Goal: Information Seeking & Learning: Find contact information

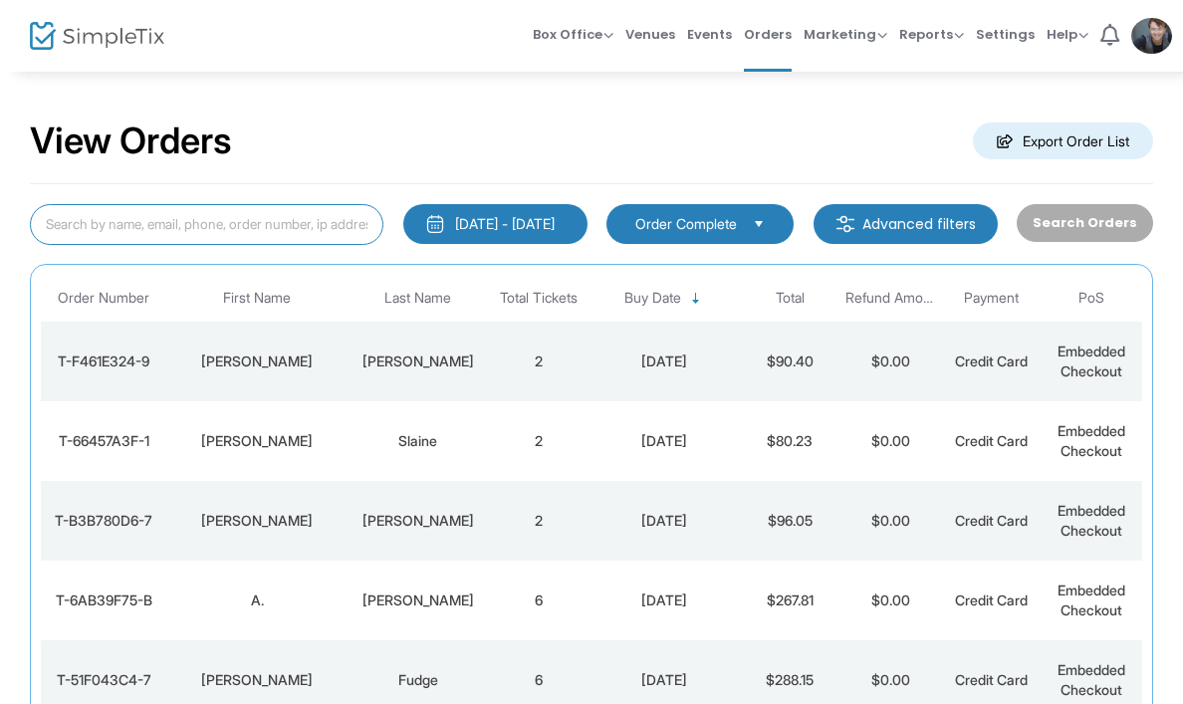
click at [121, 226] on input at bounding box center [207, 224] width 354 height 41
paste input "[PERSON_NAME][EMAIL_ADDRESS][DOMAIN_NAME]"
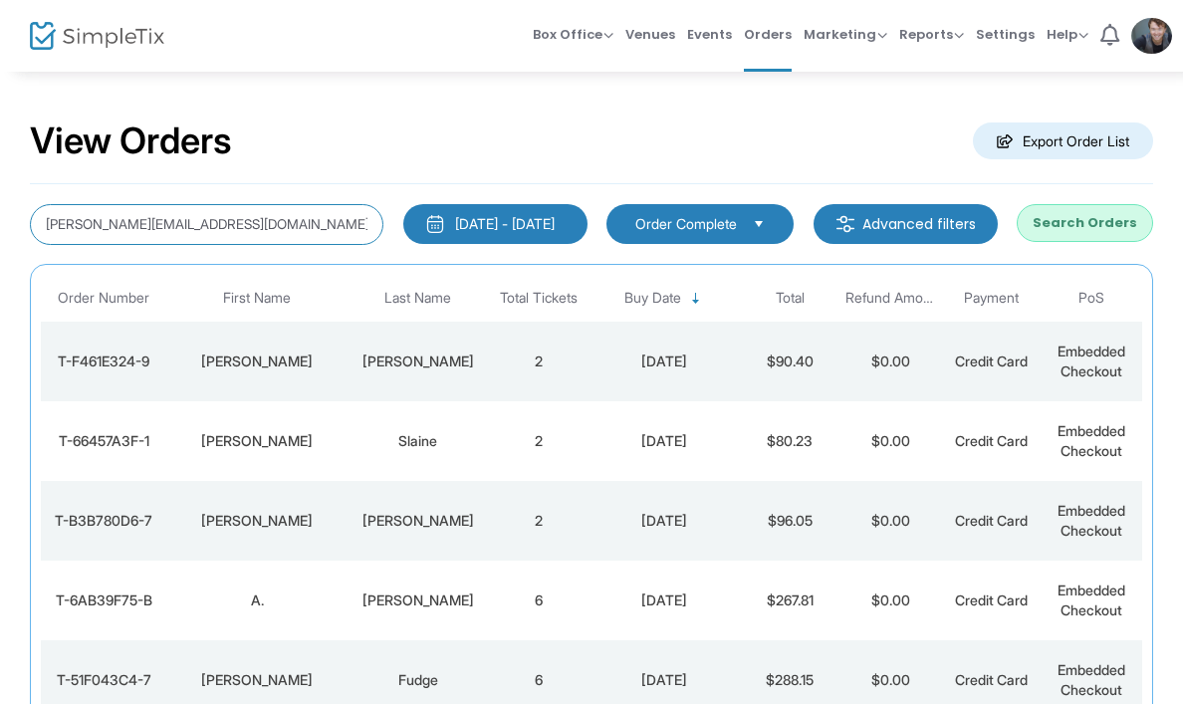
type input "[PERSON_NAME][EMAIL_ADDRESS][DOMAIN_NAME]"
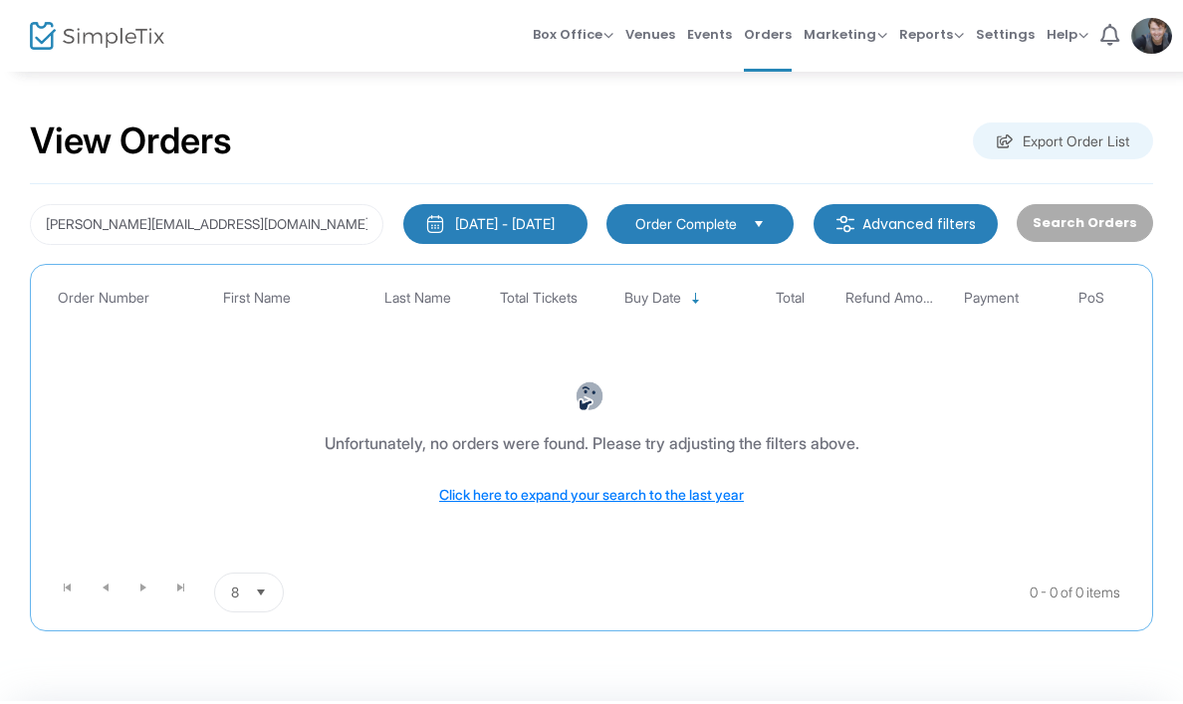
click at [492, 214] on div "[DATE] - [DATE]" at bounding box center [505, 224] width 100 height 20
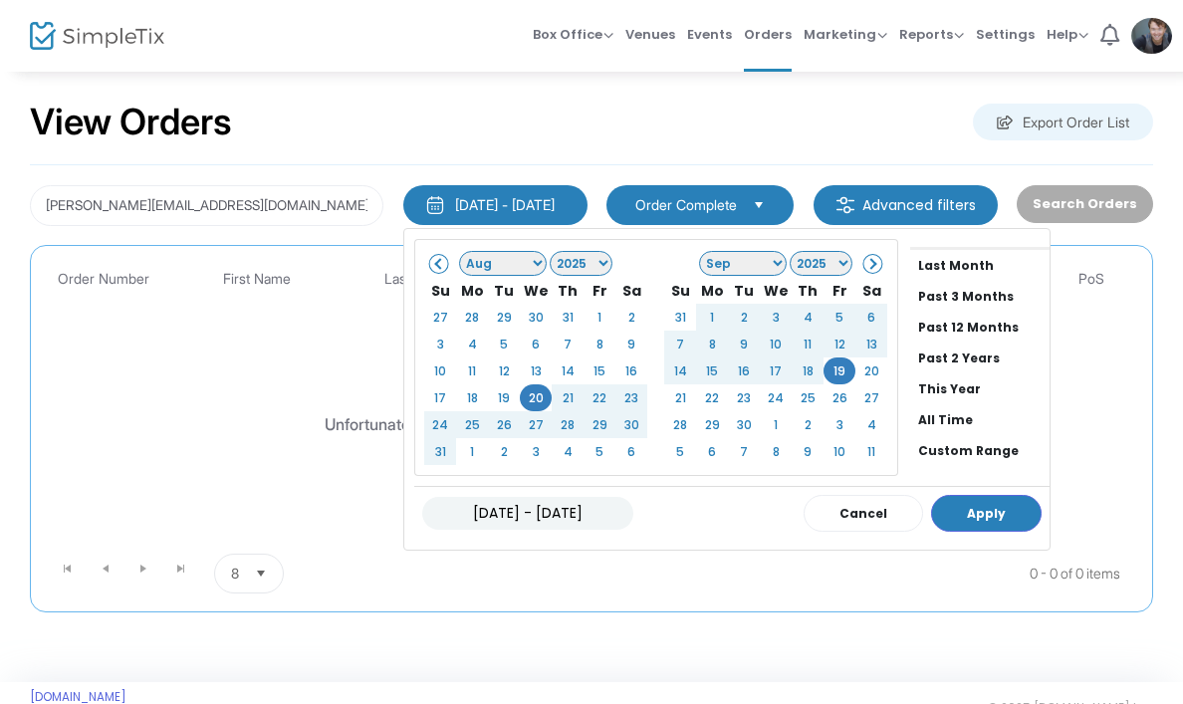
scroll to position [24, 0]
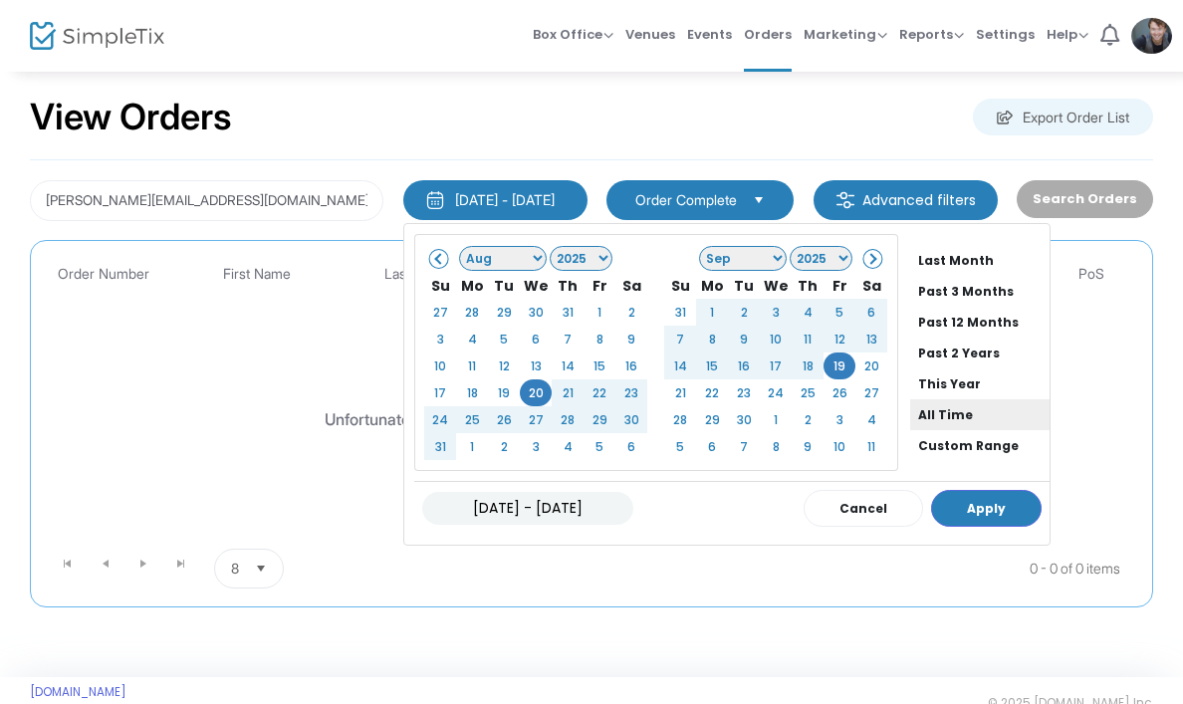
click at [916, 401] on li "All Time" at bounding box center [979, 414] width 139 height 31
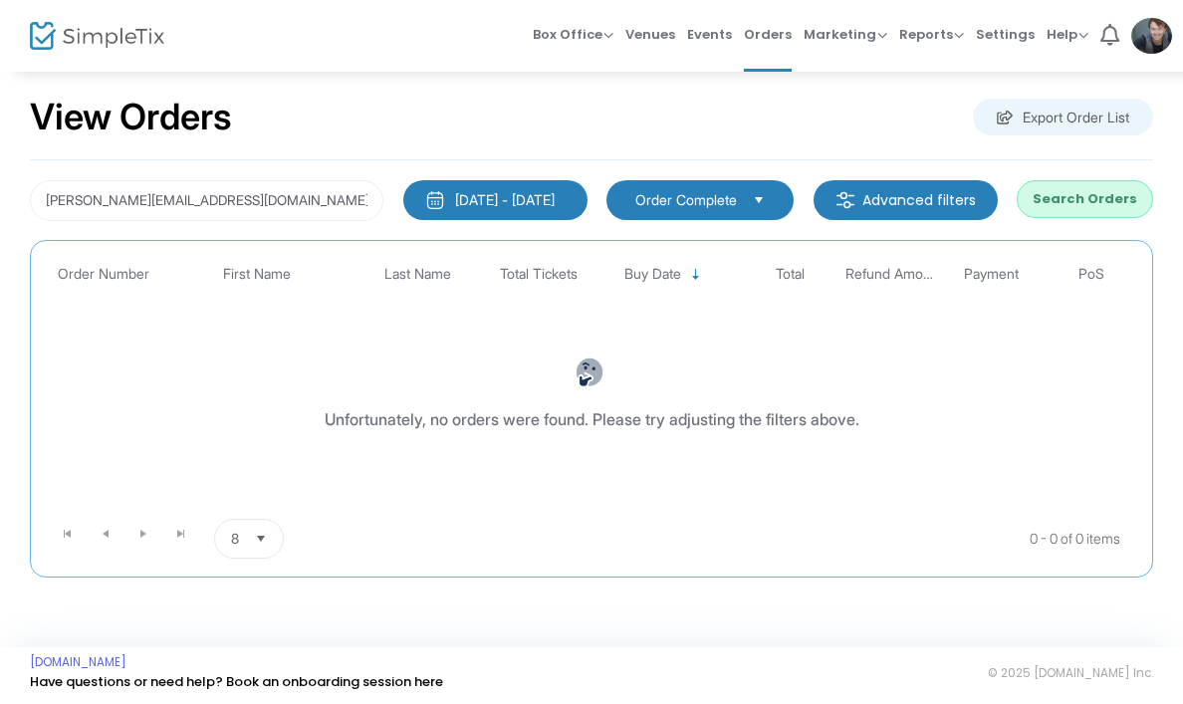
click at [1100, 198] on button "Search Orders" at bounding box center [1085, 199] width 136 height 38
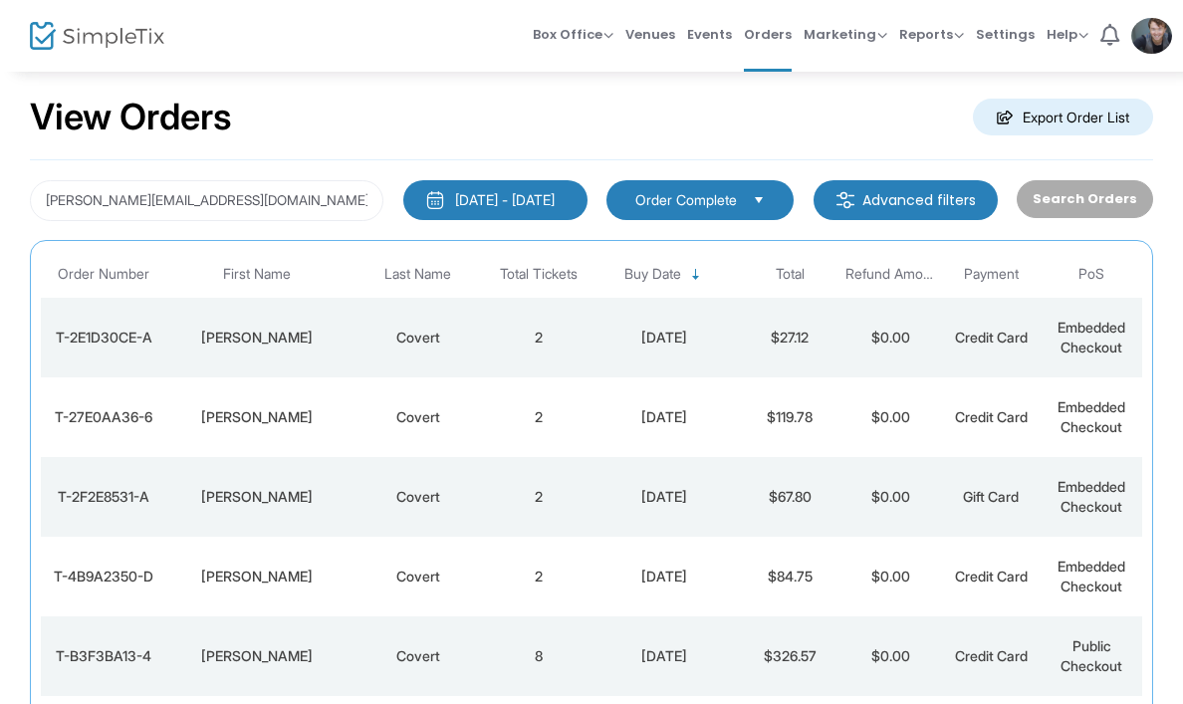
click at [779, 319] on td "$27.12" at bounding box center [790, 338] width 101 height 80
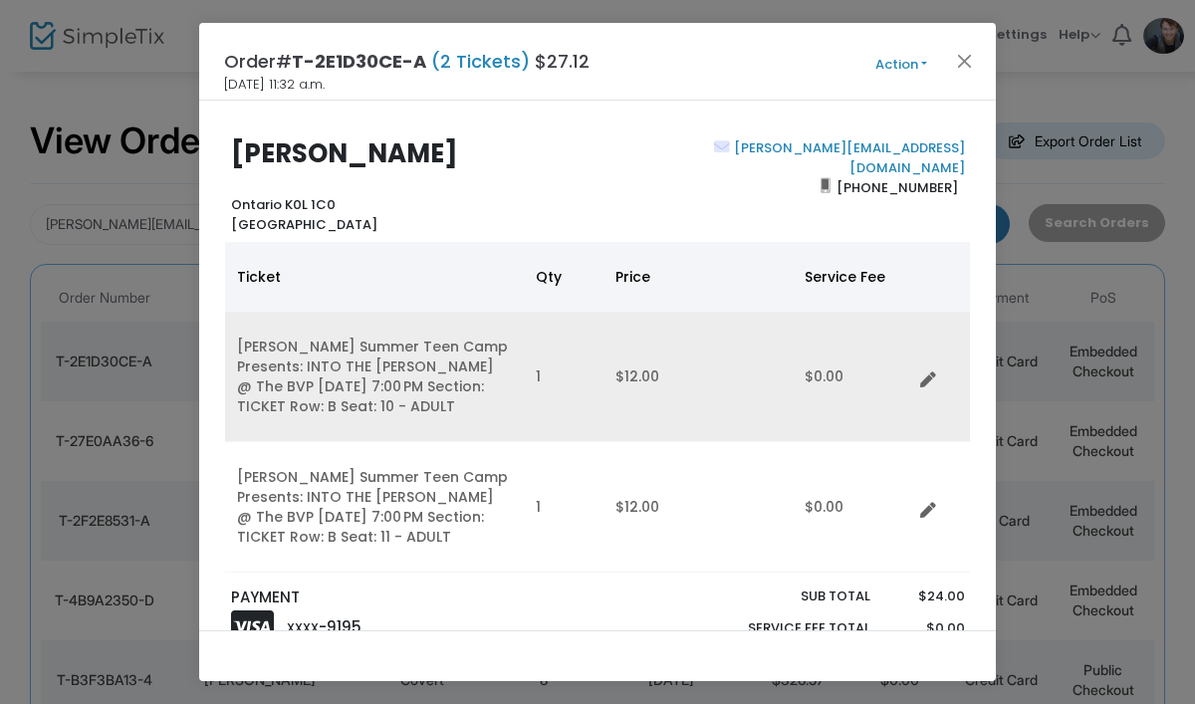
scroll to position [74, 0]
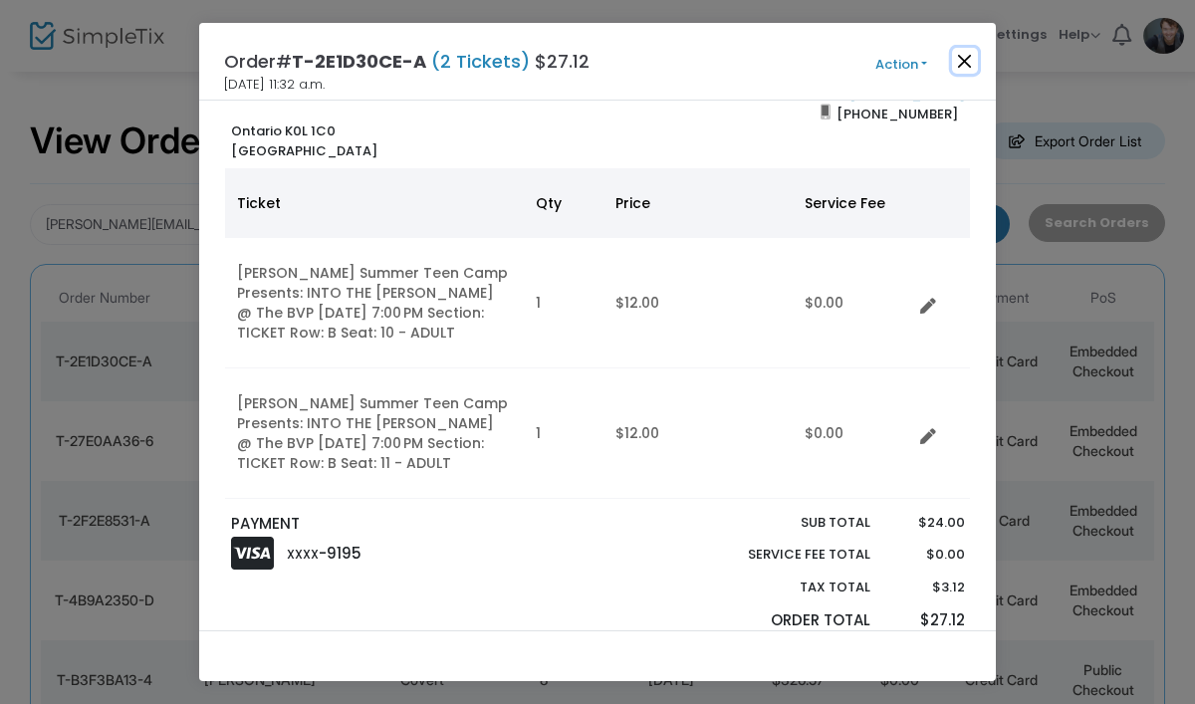
click at [968, 55] on button "Close" at bounding box center [965, 61] width 26 height 26
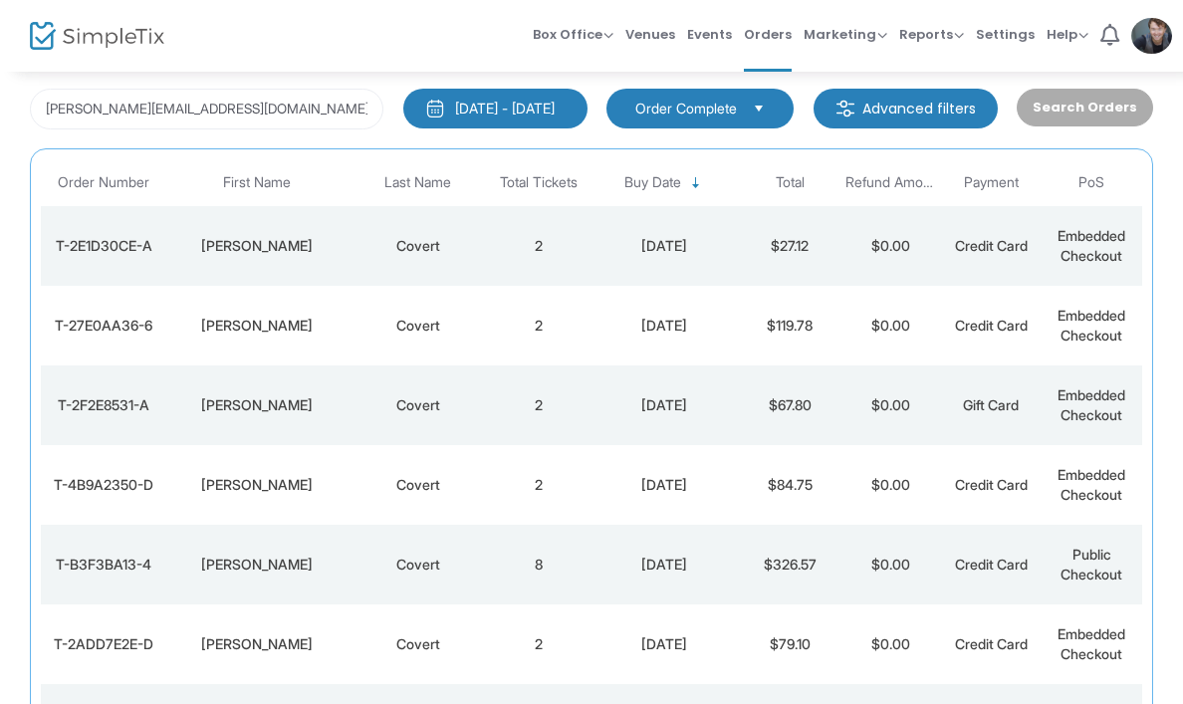
scroll to position [5, 0]
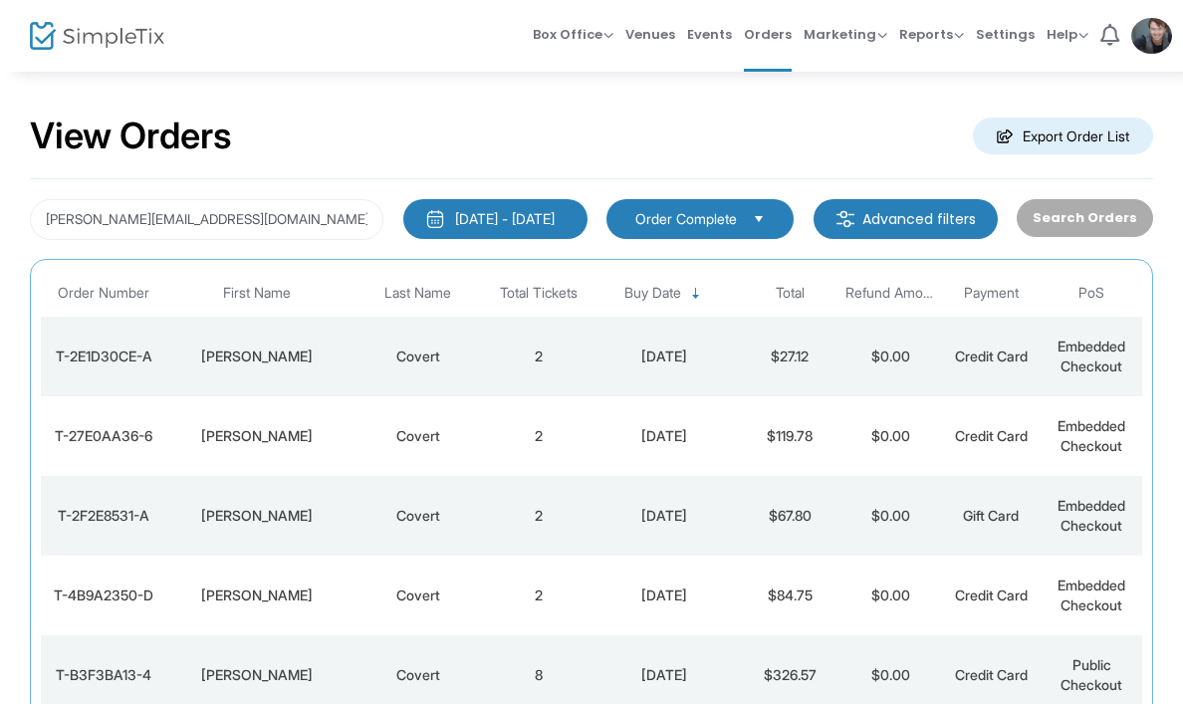
click at [606, 422] on td "[DATE]" at bounding box center [664, 436] width 151 height 80
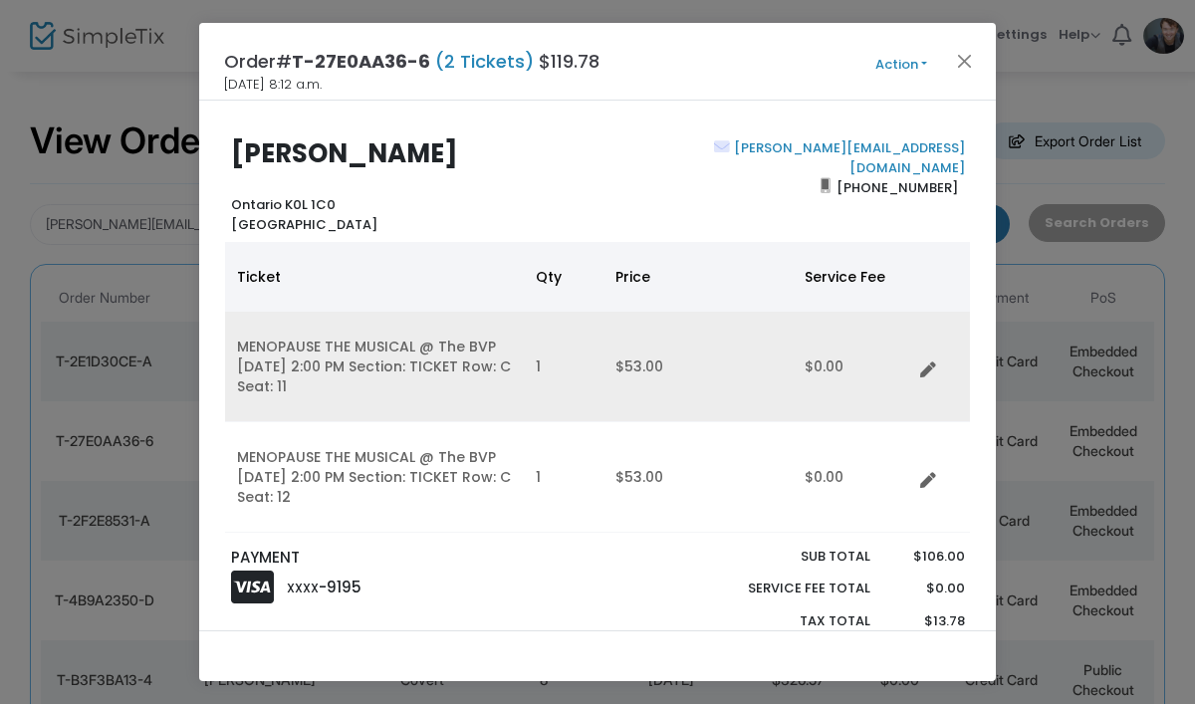
scroll to position [53, 0]
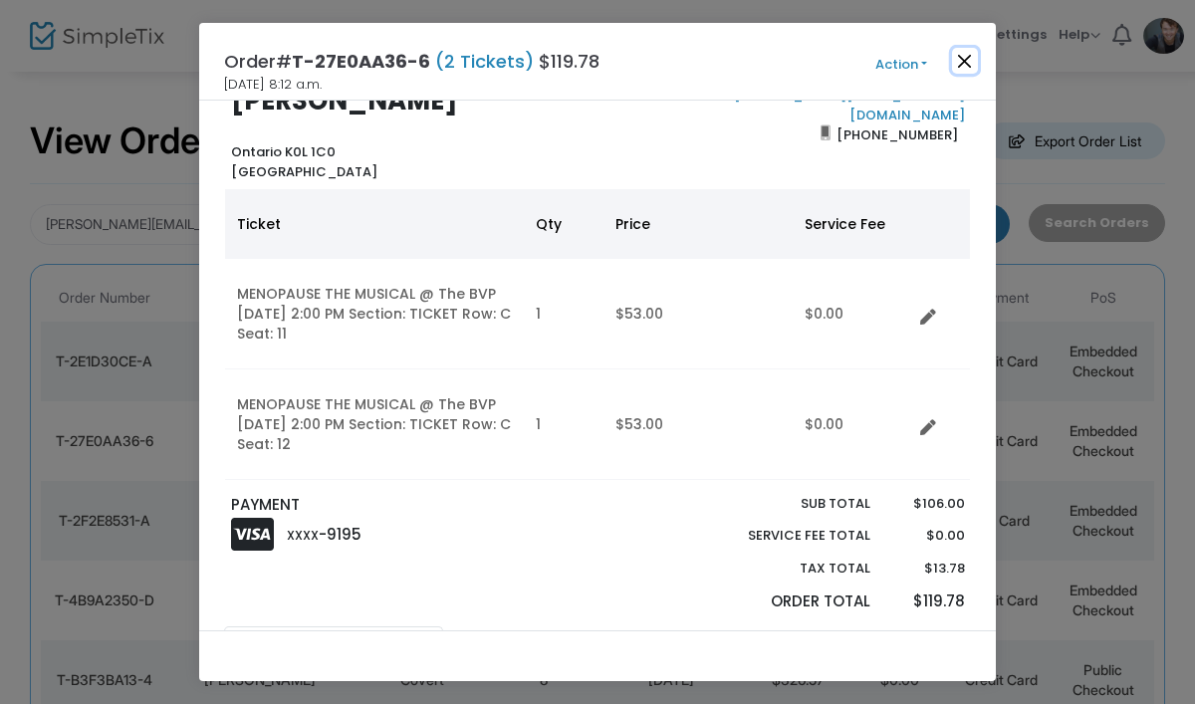
click at [962, 66] on button "Close" at bounding box center [965, 61] width 26 height 26
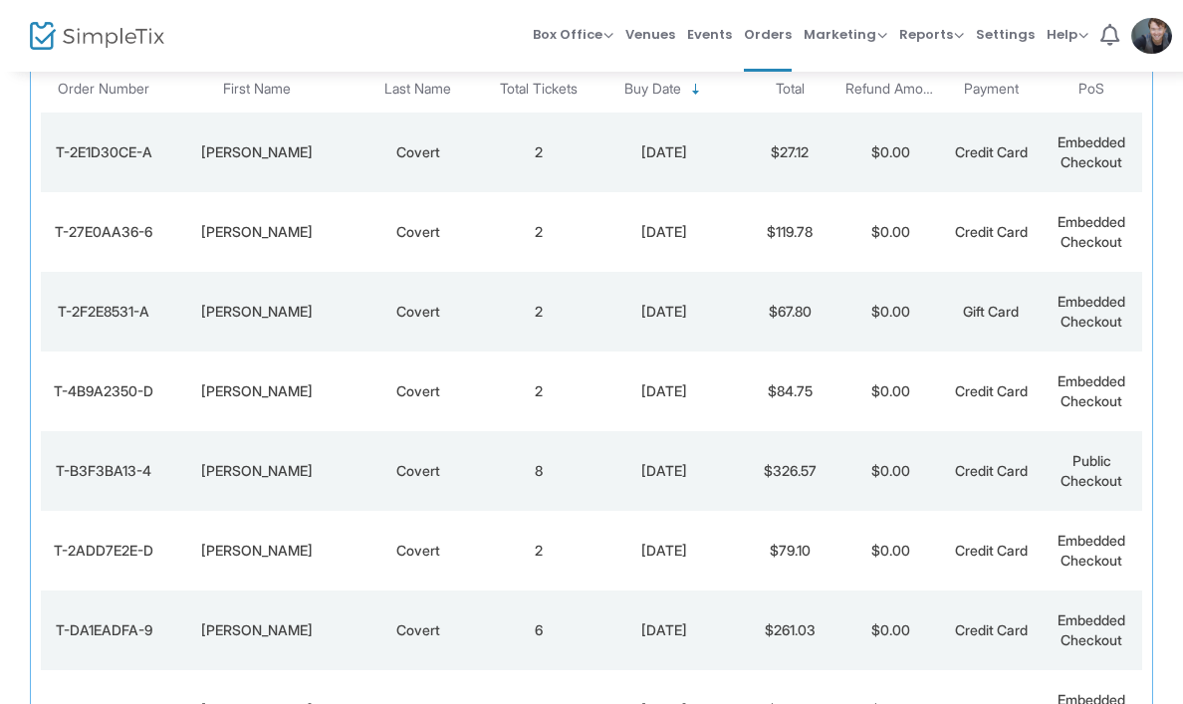
scroll to position [184, 0]
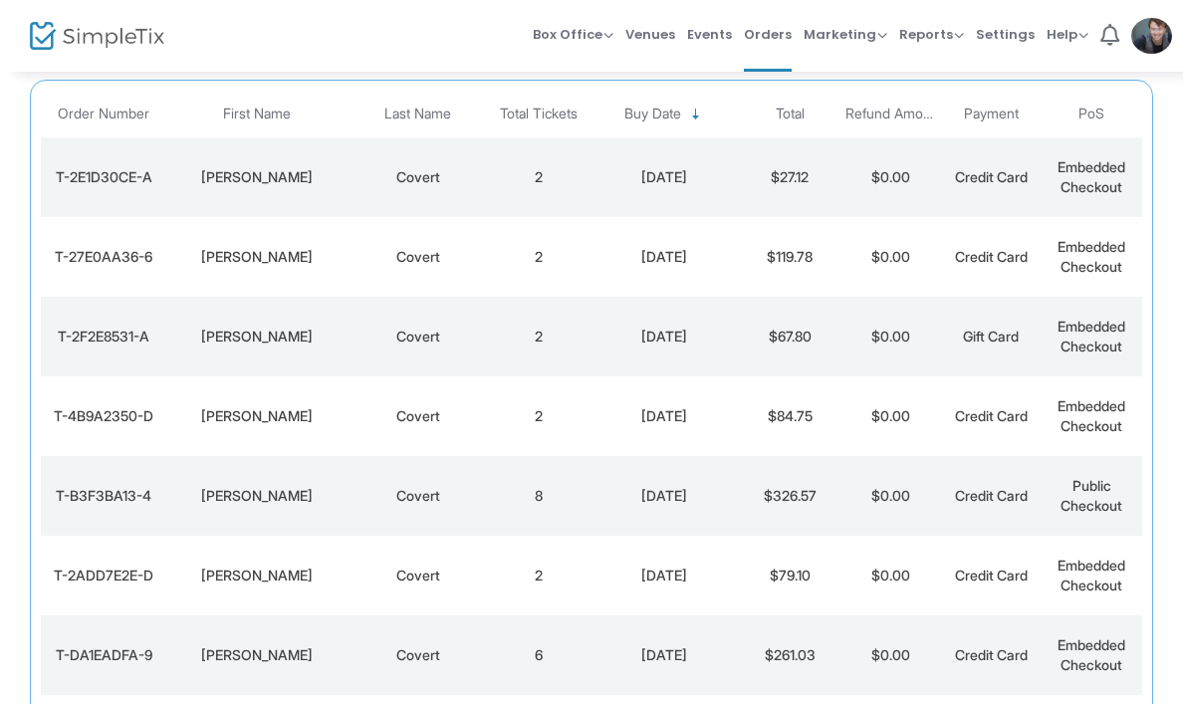
click at [664, 342] on div "[DATE]" at bounding box center [664, 337] width 141 height 20
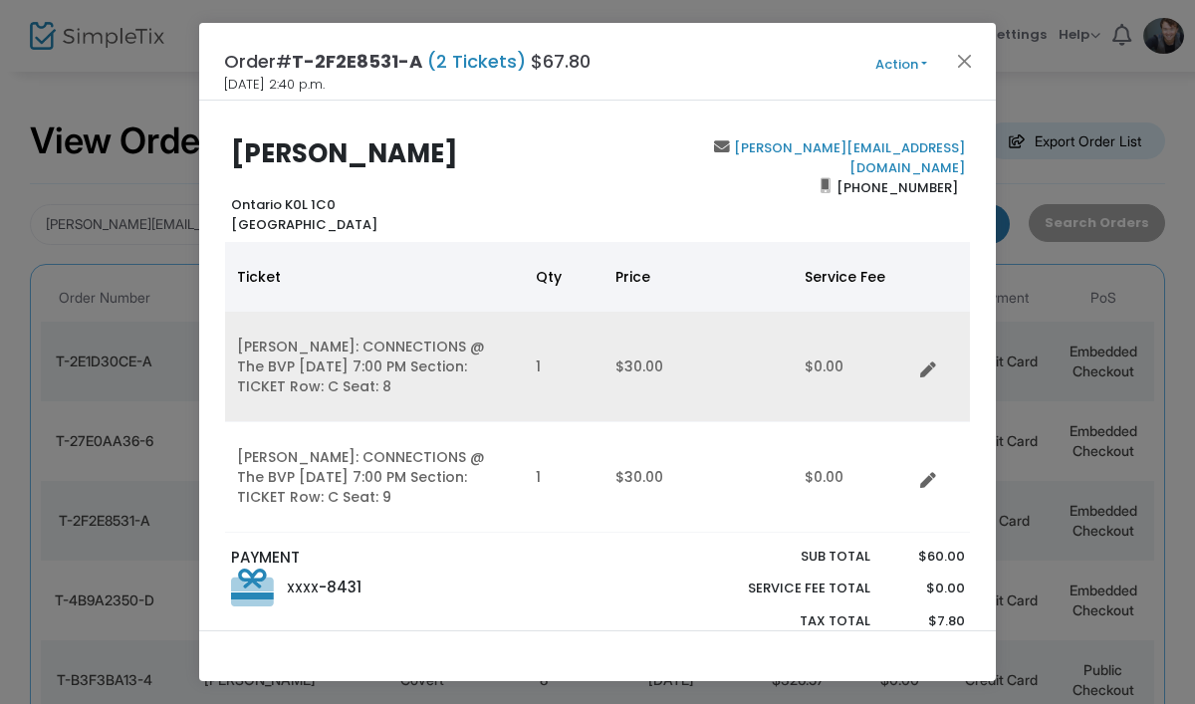
scroll to position [9, 0]
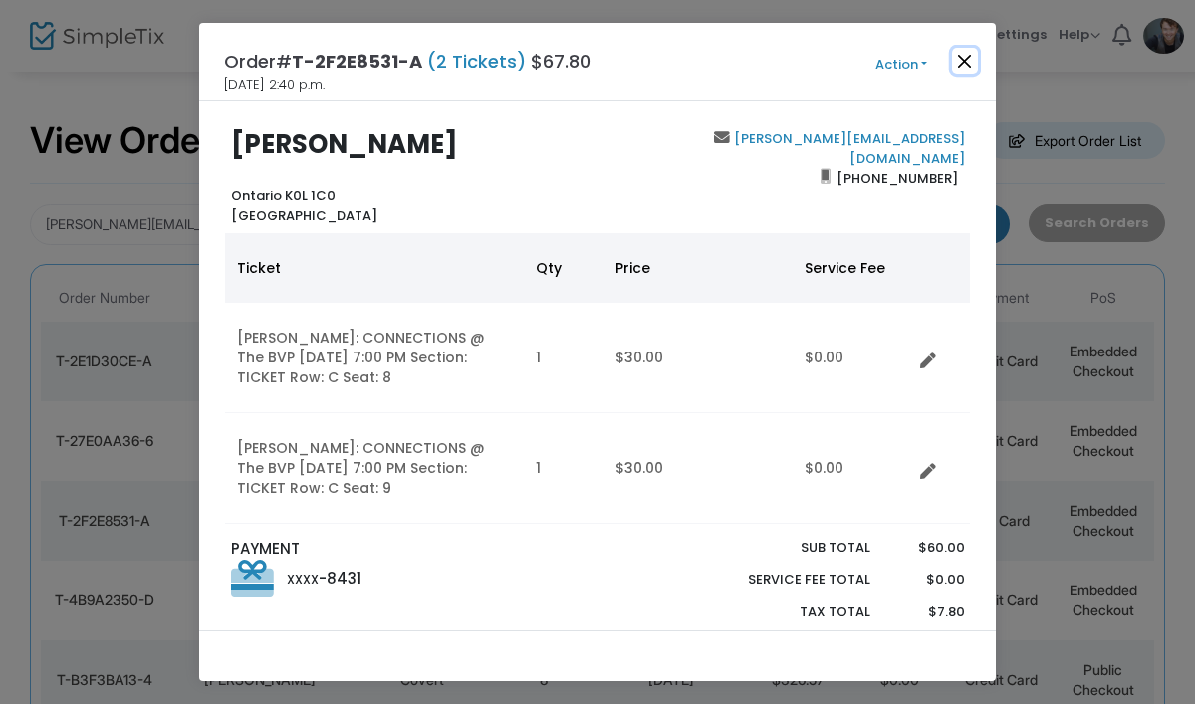
click at [962, 67] on button "Close" at bounding box center [965, 61] width 26 height 26
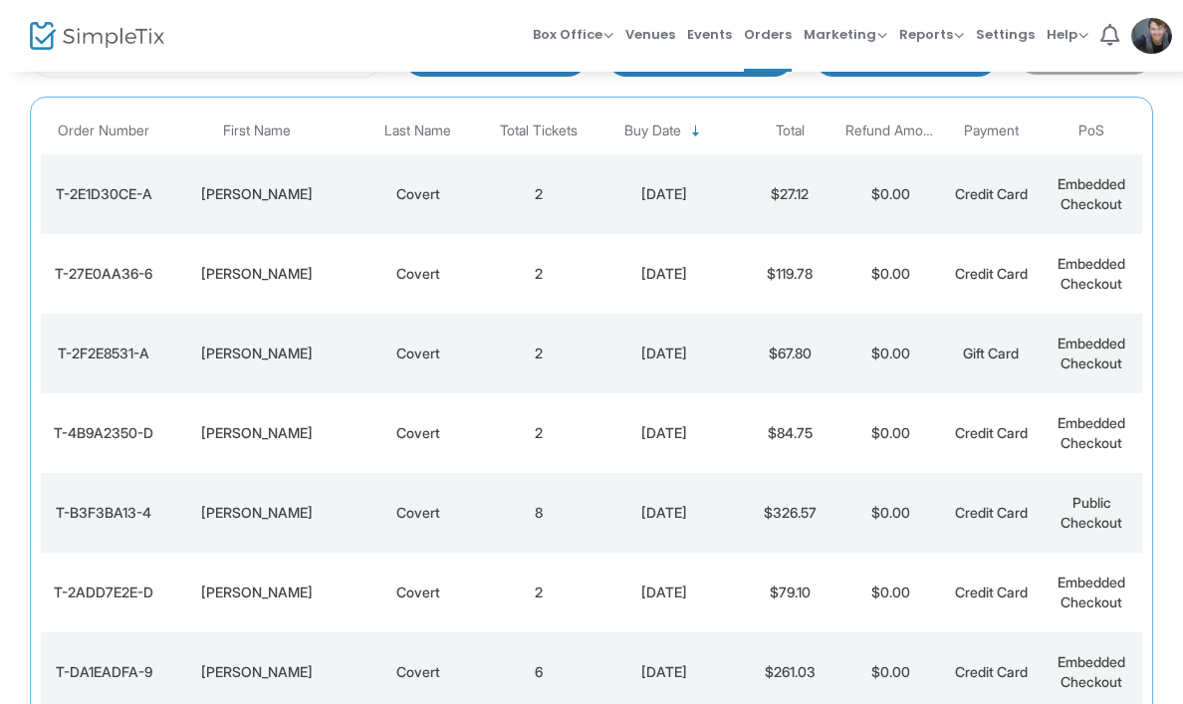
scroll to position [141, 0]
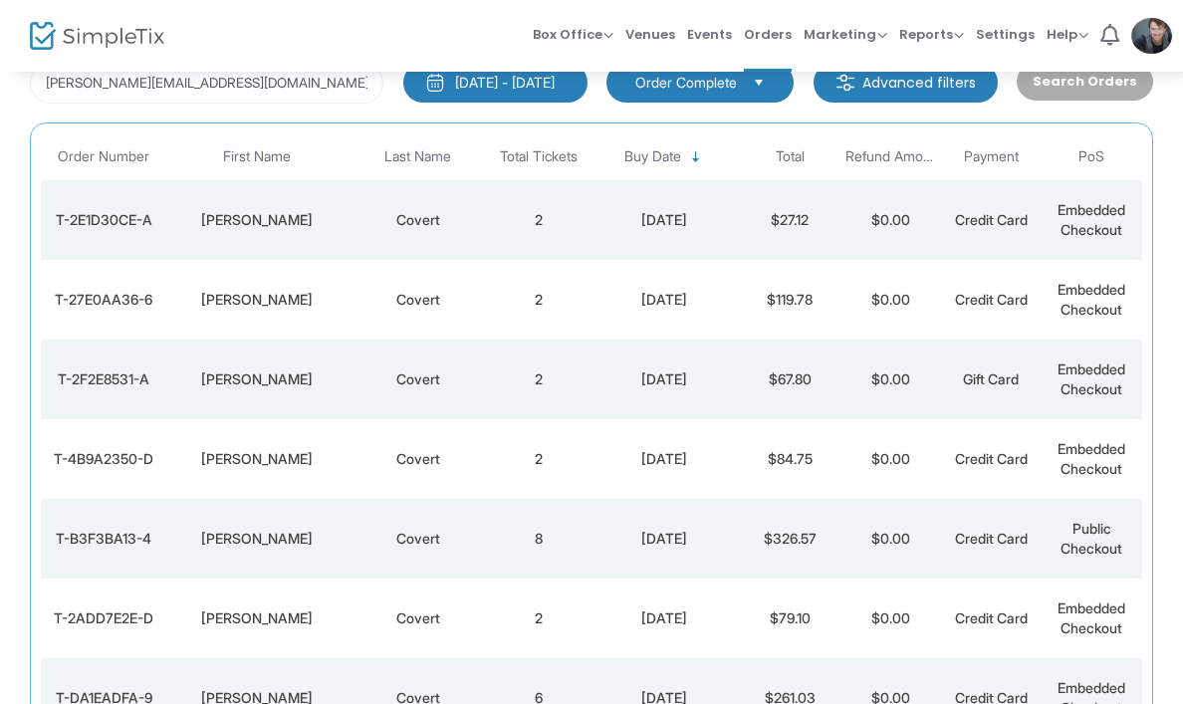
click at [615, 455] on div "[DATE]" at bounding box center [664, 459] width 141 height 20
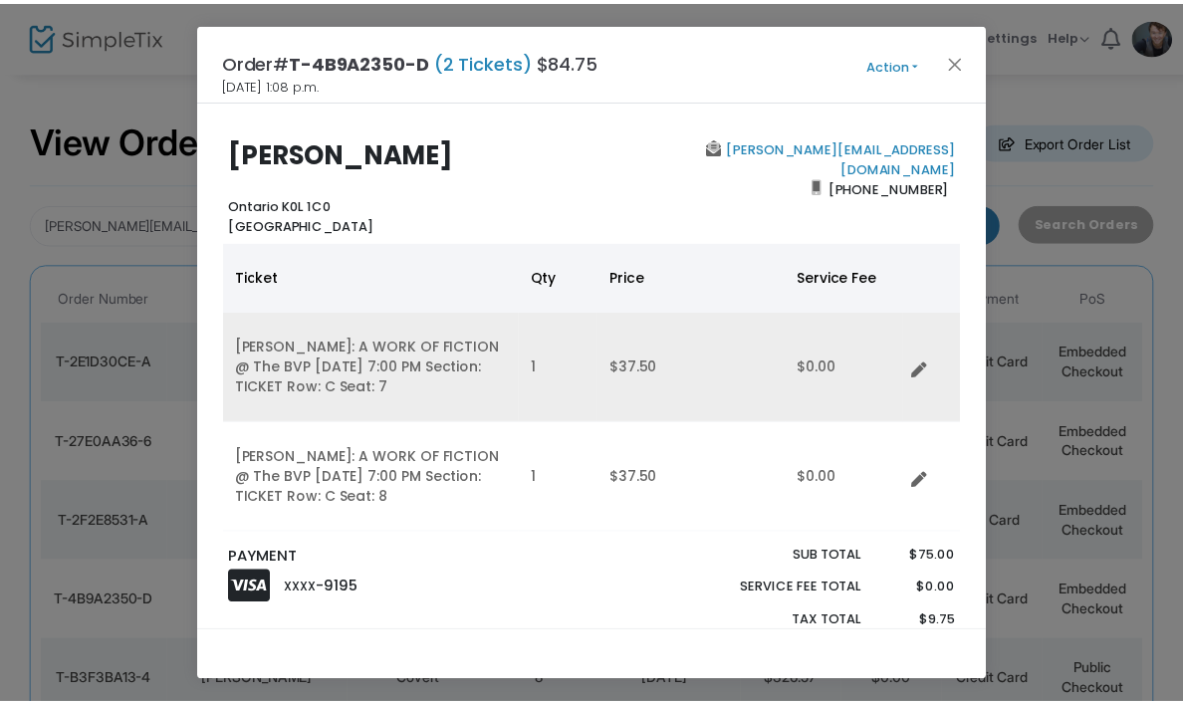
scroll to position [12, 0]
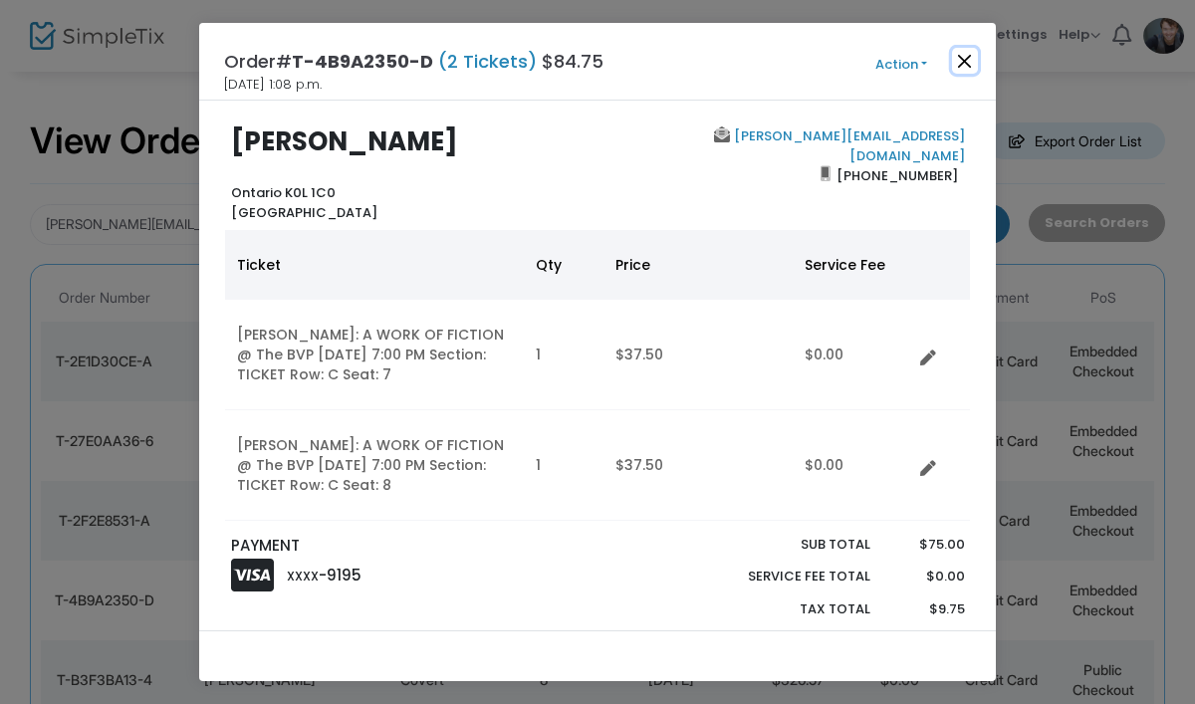
click at [957, 57] on button "Close" at bounding box center [965, 61] width 26 height 26
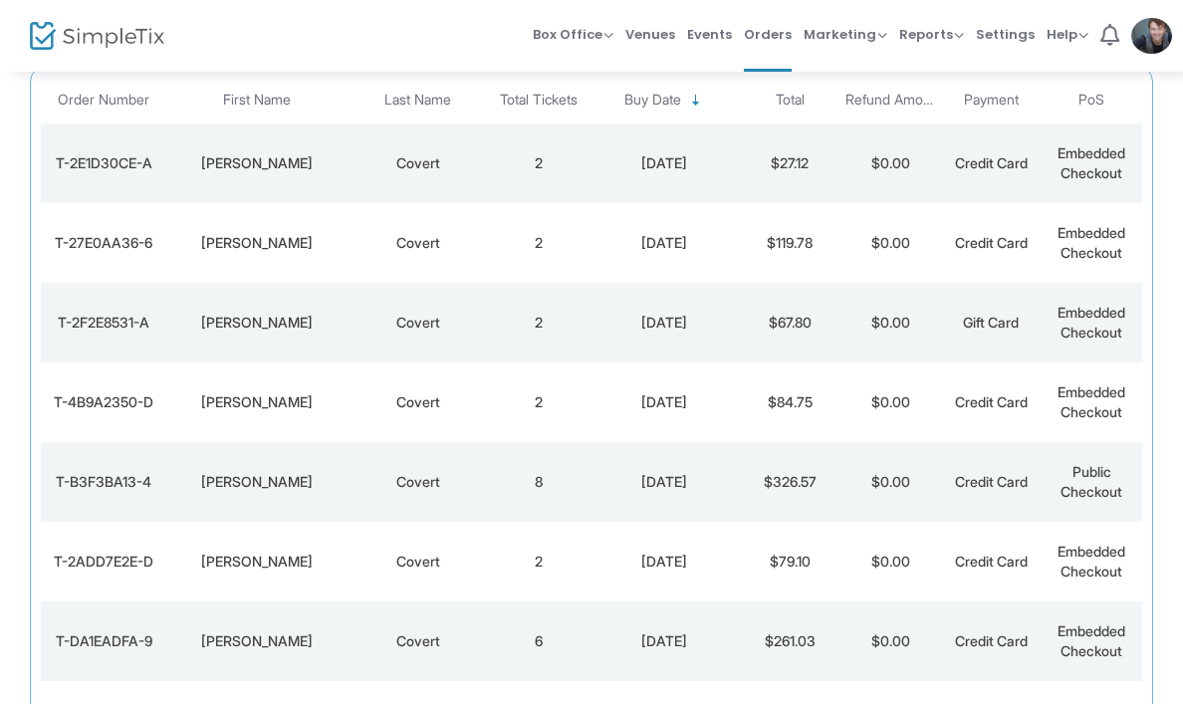
scroll to position [173, 0]
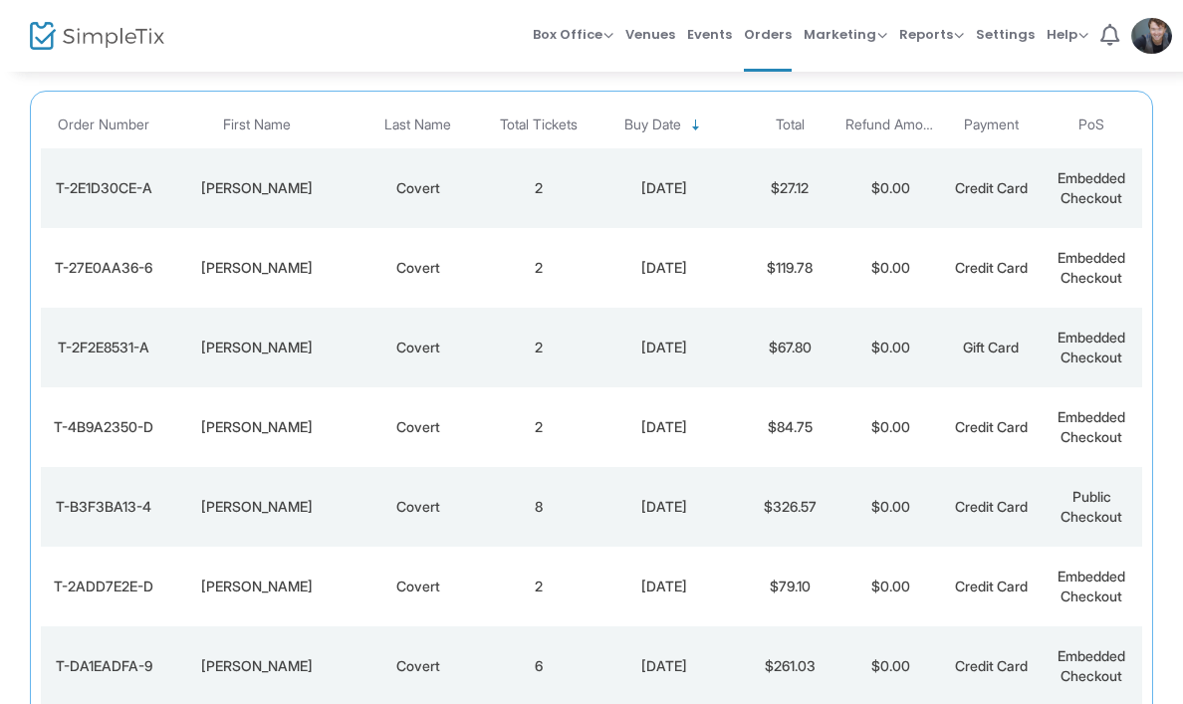
click at [667, 413] on td "[DATE]" at bounding box center [664, 427] width 151 height 80
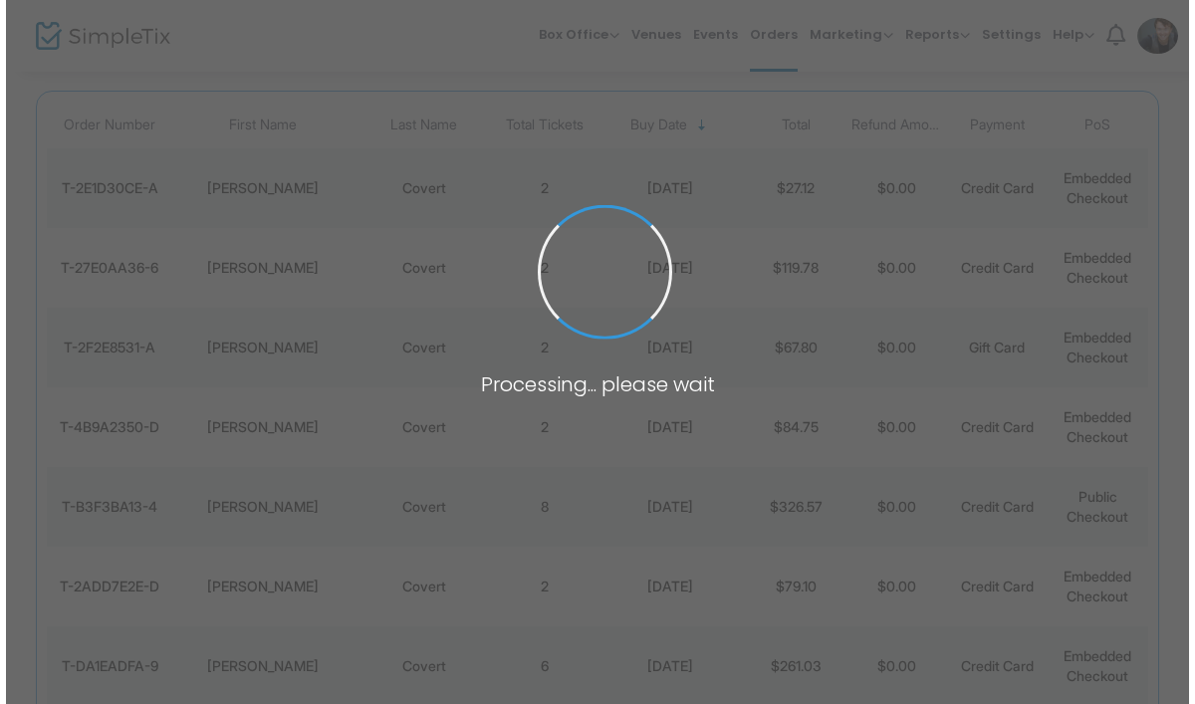
scroll to position [0, 0]
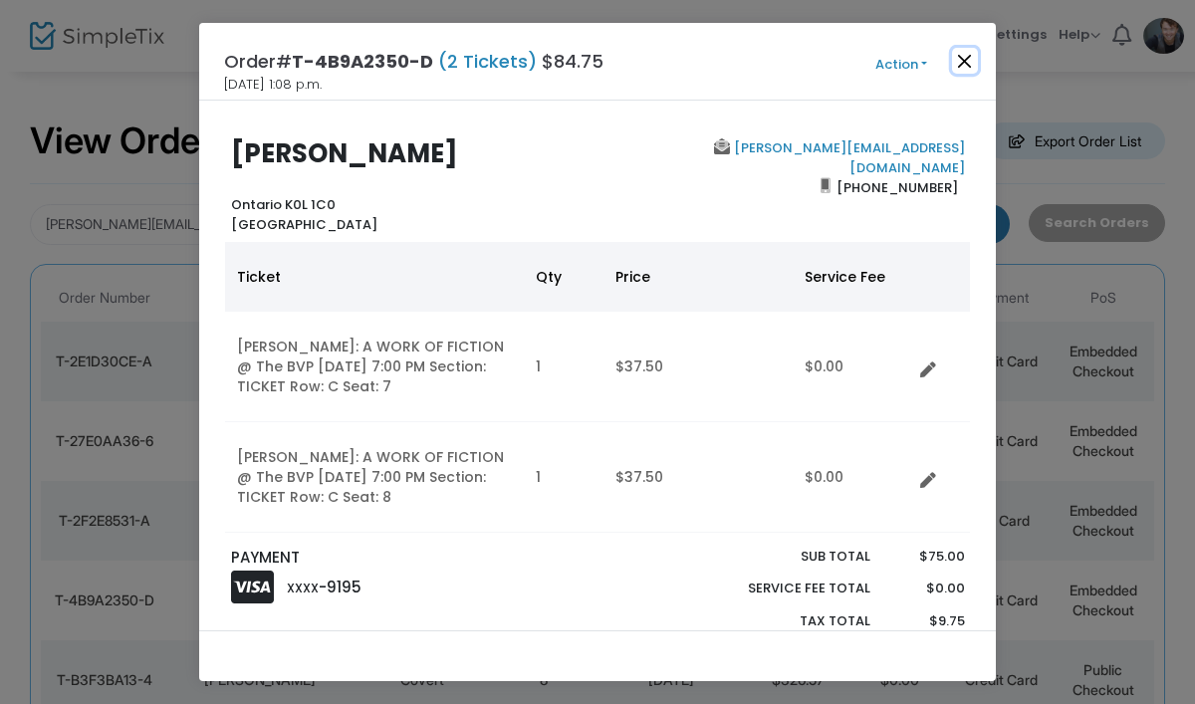
click at [976, 59] on button "Close" at bounding box center [965, 61] width 26 height 26
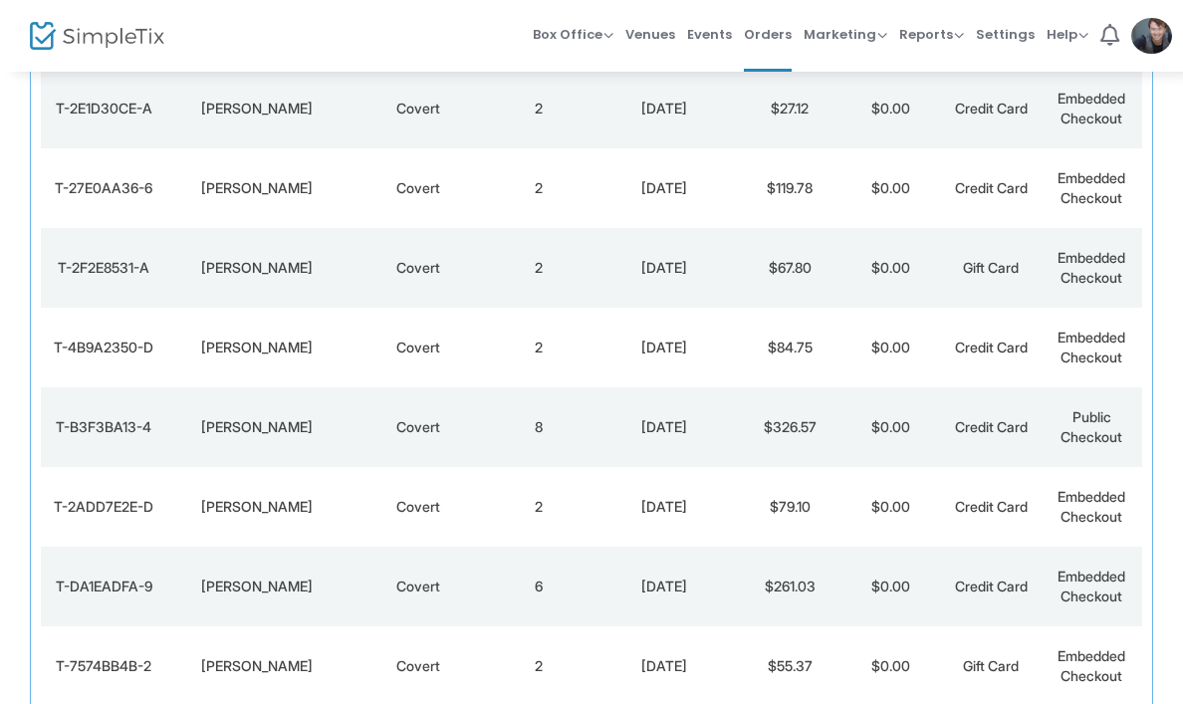
scroll to position [255, 0]
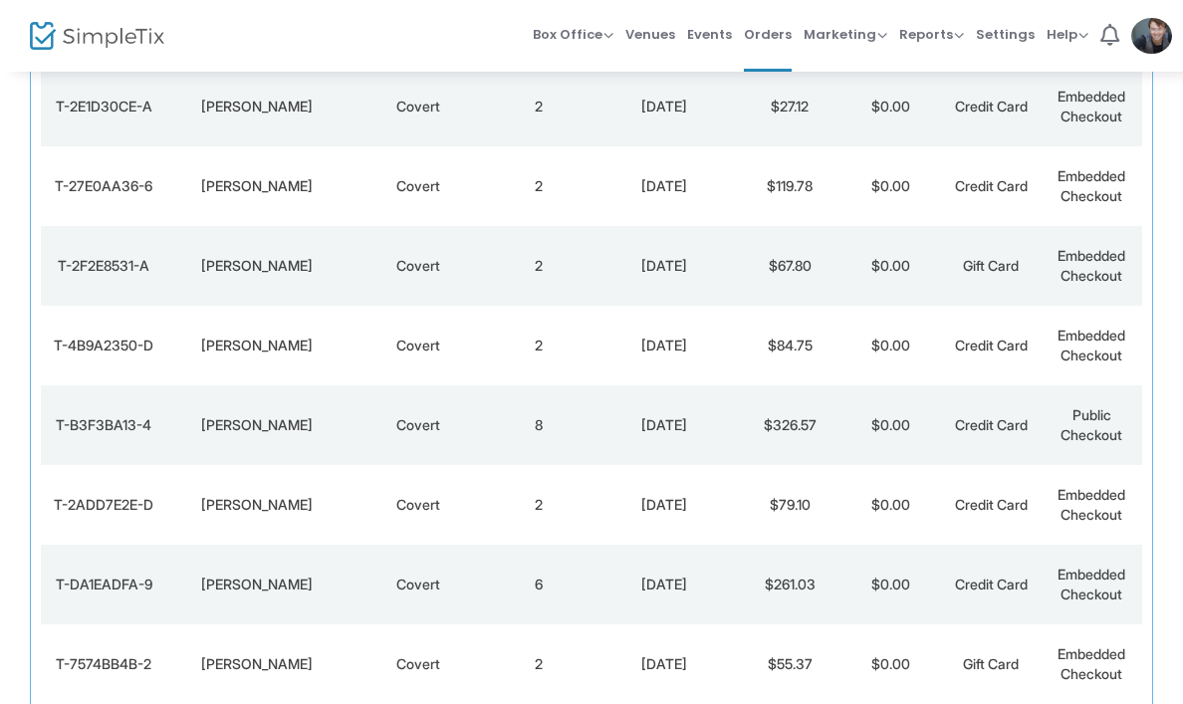
click at [654, 425] on div "[DATE]" at bounding box center [664, 425] width 141 height 20
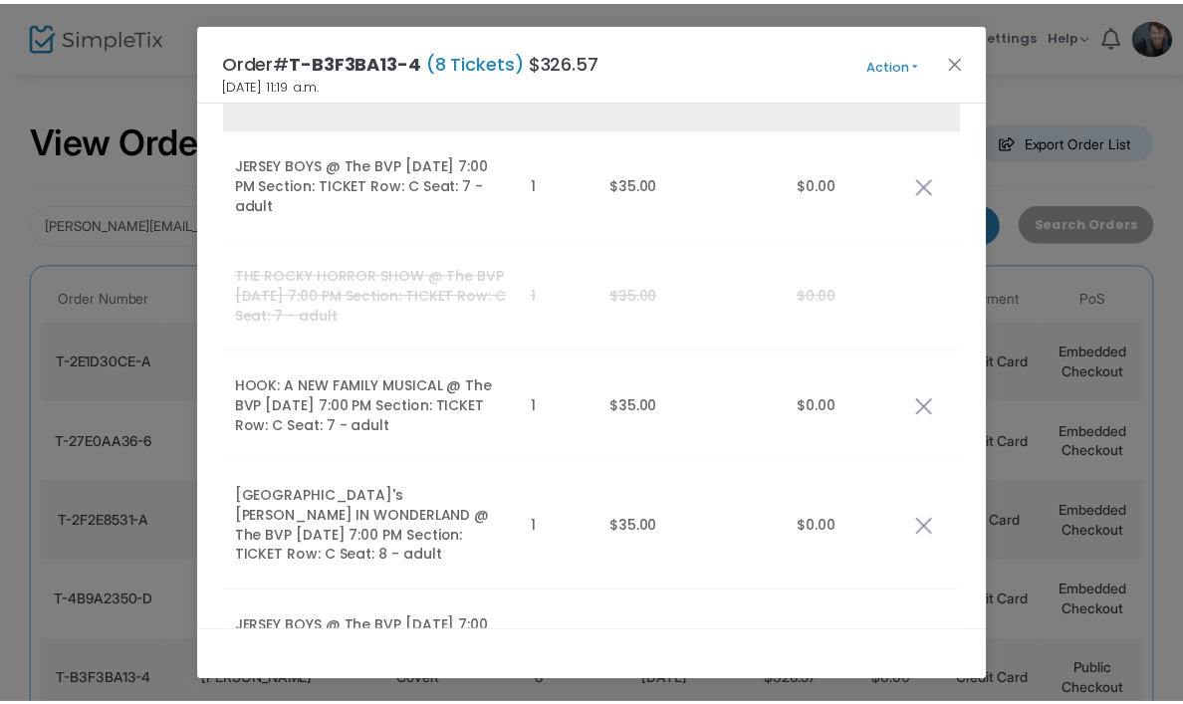
scroll to position [381, 0]
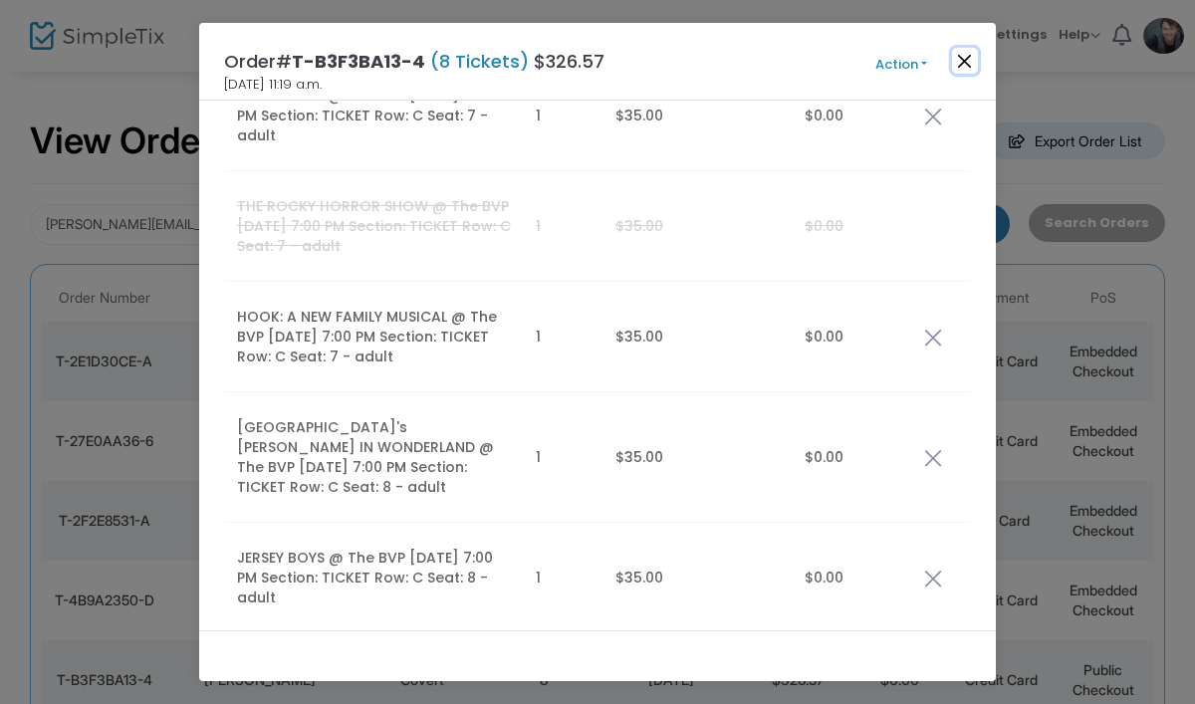
click at [971, 52] on button "Close" at bounding box center [965, 61] width 26 height 26
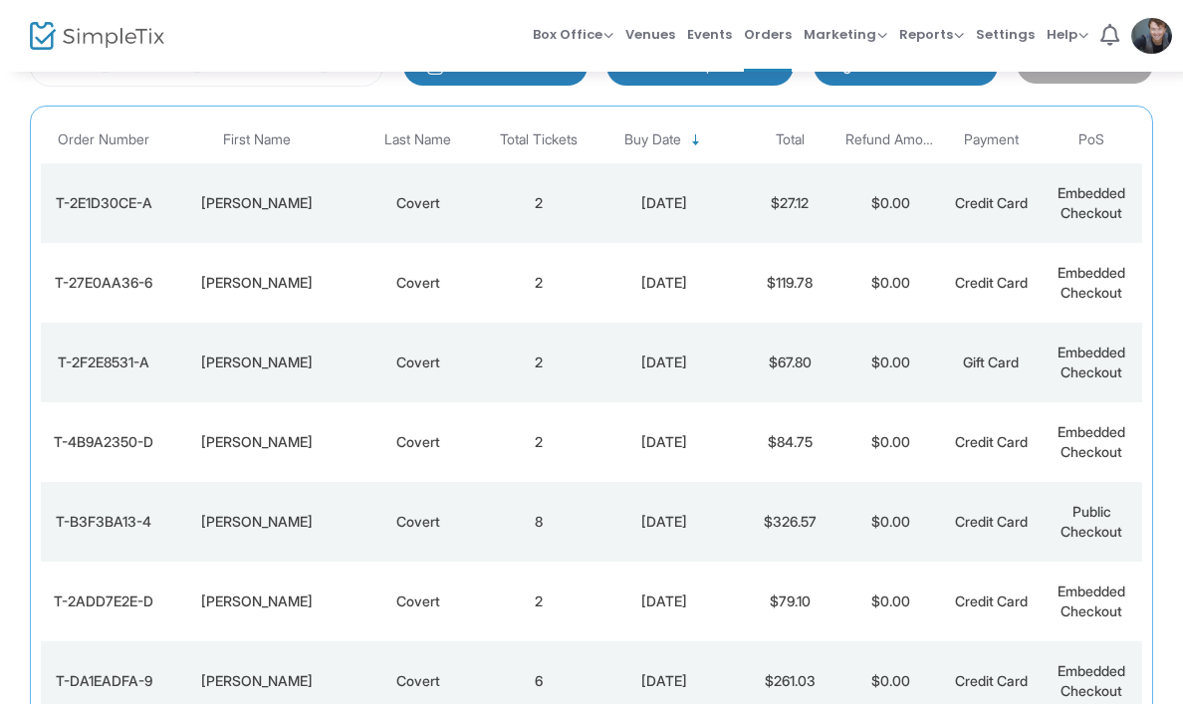
scroll to position [0, 0]
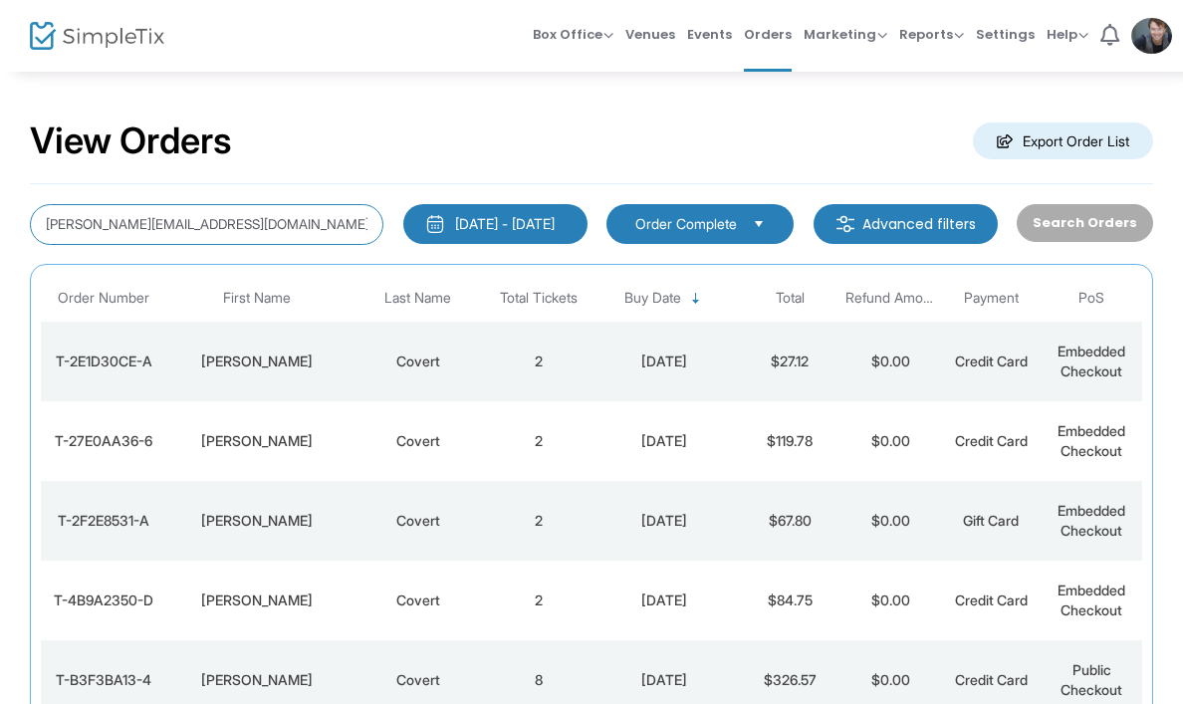
click at [238, 212] on input "[PERSON_NAME][EMAIL_ADDRESS][DOMAIN_NAME]" at bounding box center [207, 224] width 354 height 41
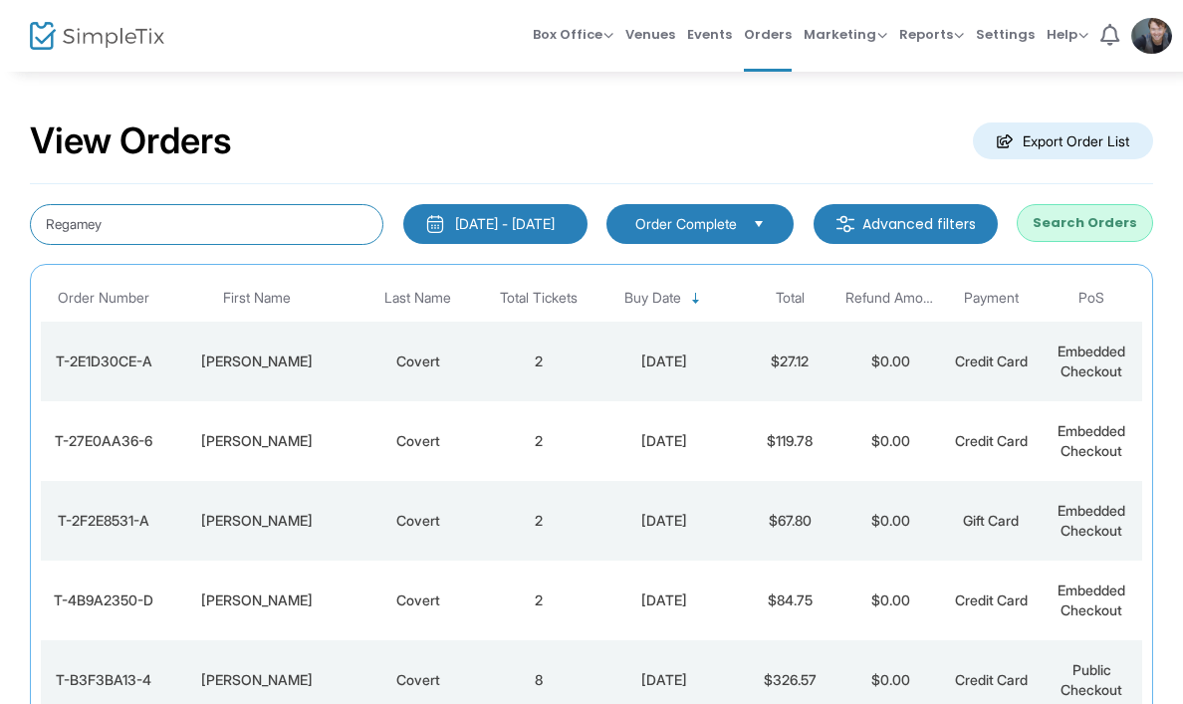
type input "Regamey"
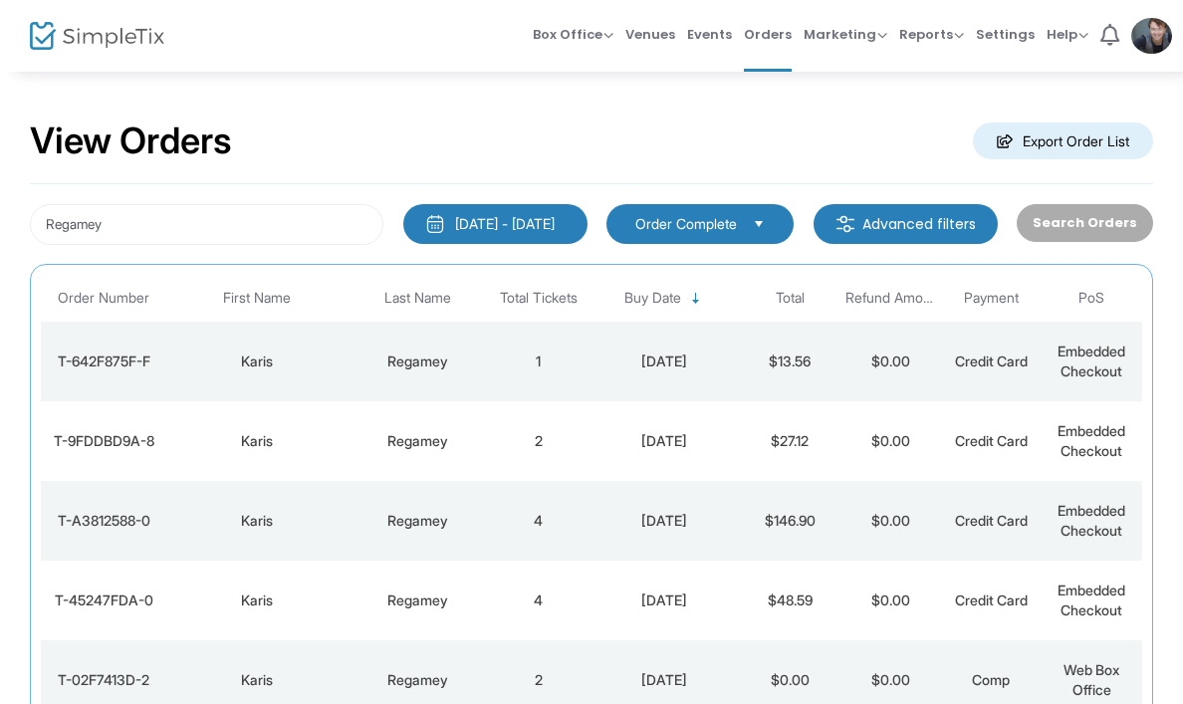
click at [544, 370] on td "1" at bounding box center [538, 362] width 101 height 80
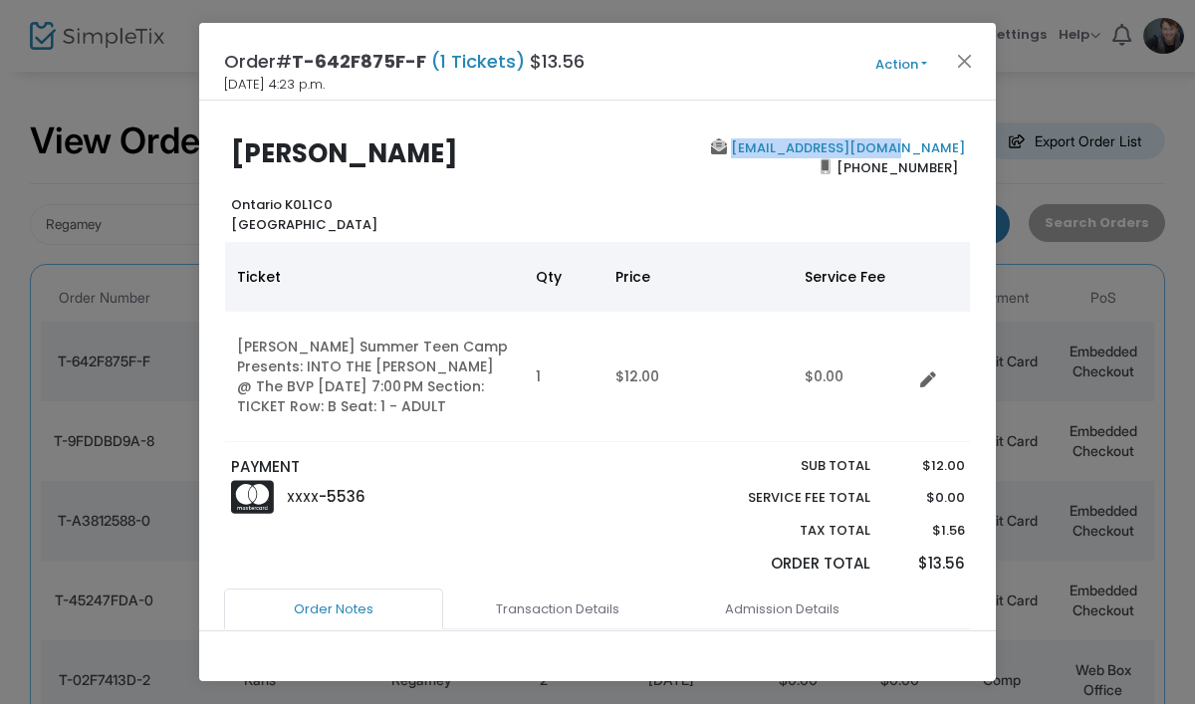
drag, startPoint x: 961, startPoint y: 149, endPoint x: 783, endPoint y: 149, distance: 178.3
click at [783, 149] on div "[EMAIL_ADDRESS][DOMAIN_NAME] [PHONE_NUMBER]" at bounding box center [786, 186] width 376 height 96
copy link "[EMAIL_ADDRESS][DOMAIN_NAME]"
